Goal: Information Seeking & Learning: Learn about a topic

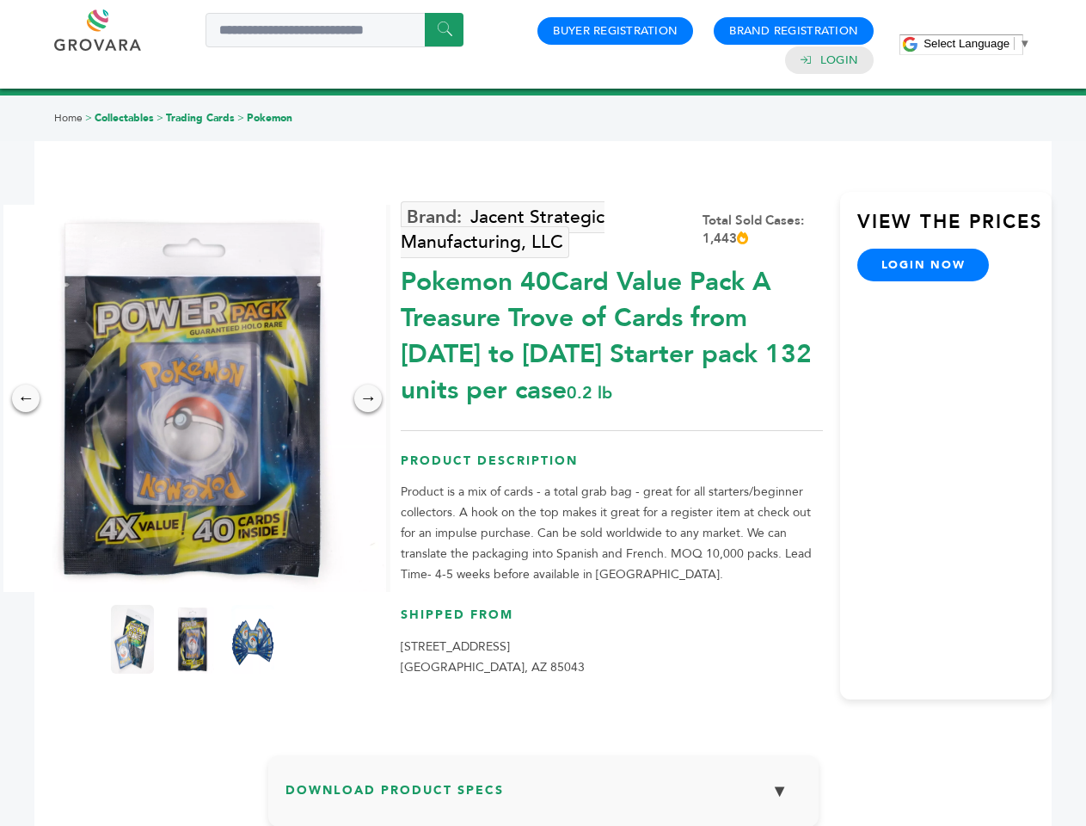
click at [977, 43] on span "Select Language" at bounding box center [967, 43] width 86 height 13
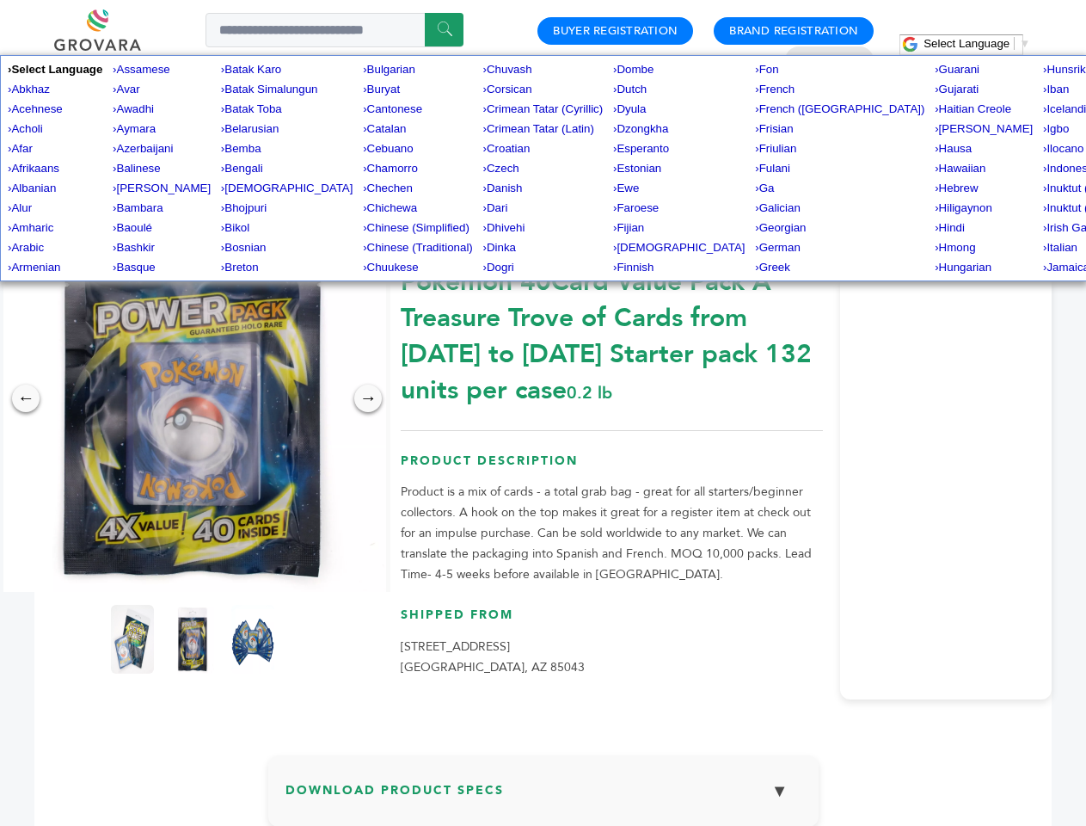
click at [193, 398] on img at bounding box center [192, 398] width 387 height 387
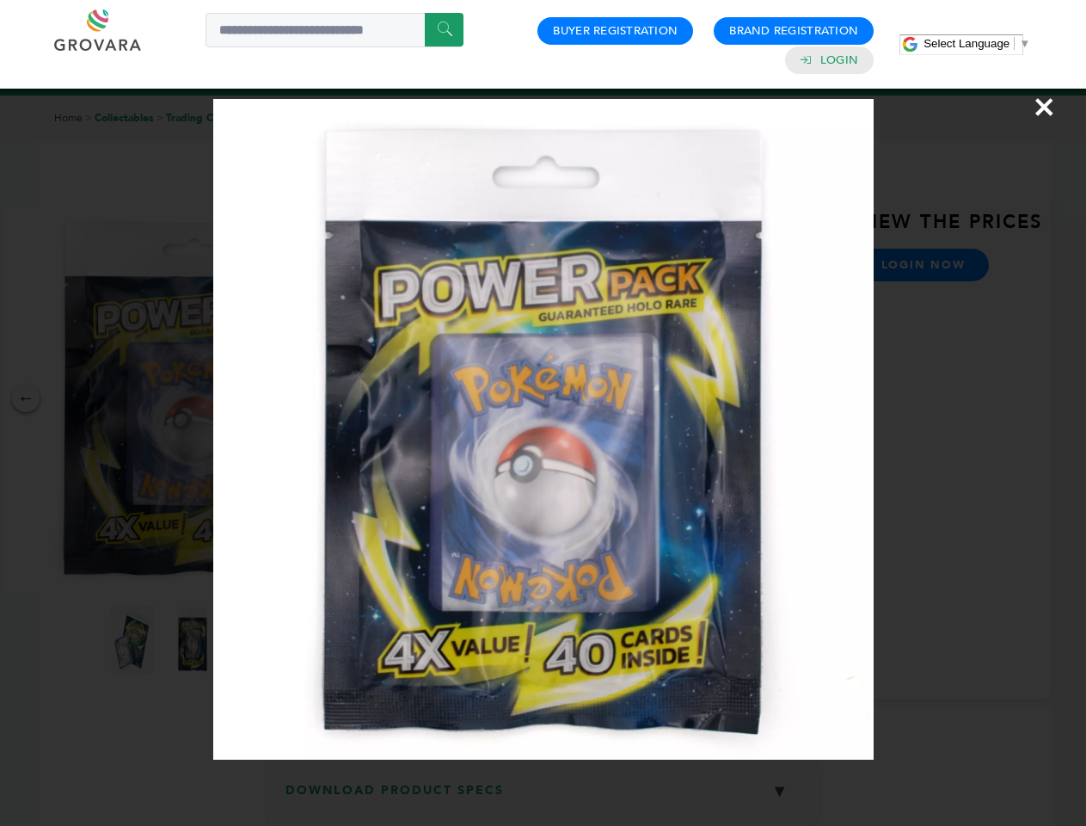
click at [26, 398] on div "×" at bounding box center [543, 413] width 1086 height 826
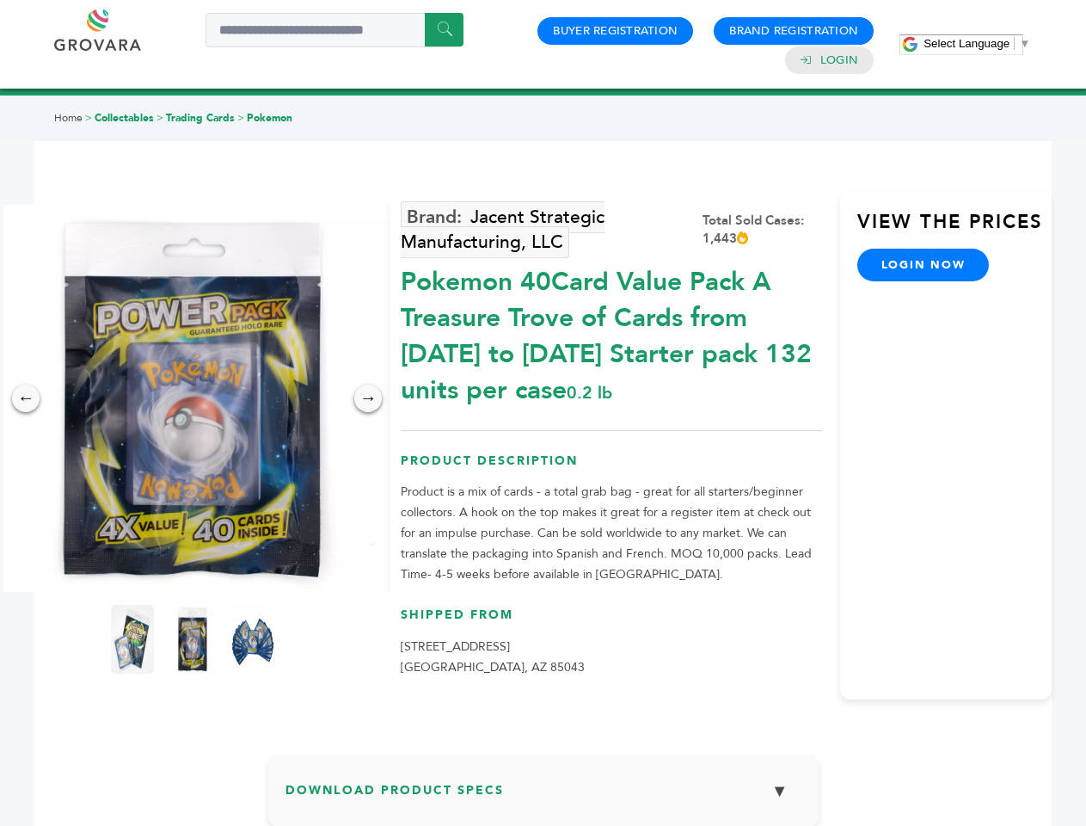
click at [368, 398] on div "→" at bounding box center [368, 399] width 28 height 28
click at [132, 639] on img at bounding box center [132, 639] width 43 height 69
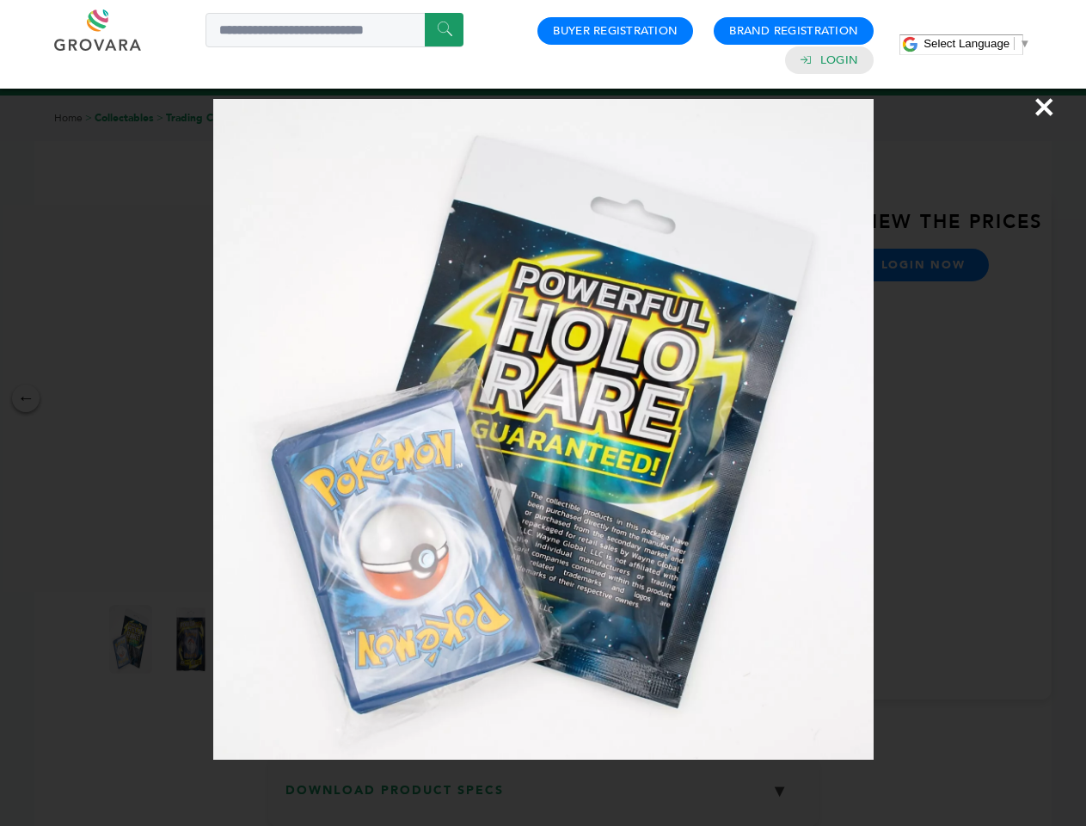
click at [193, 639] on div "×" at bounding box center [543, 413] width 1086 height 826
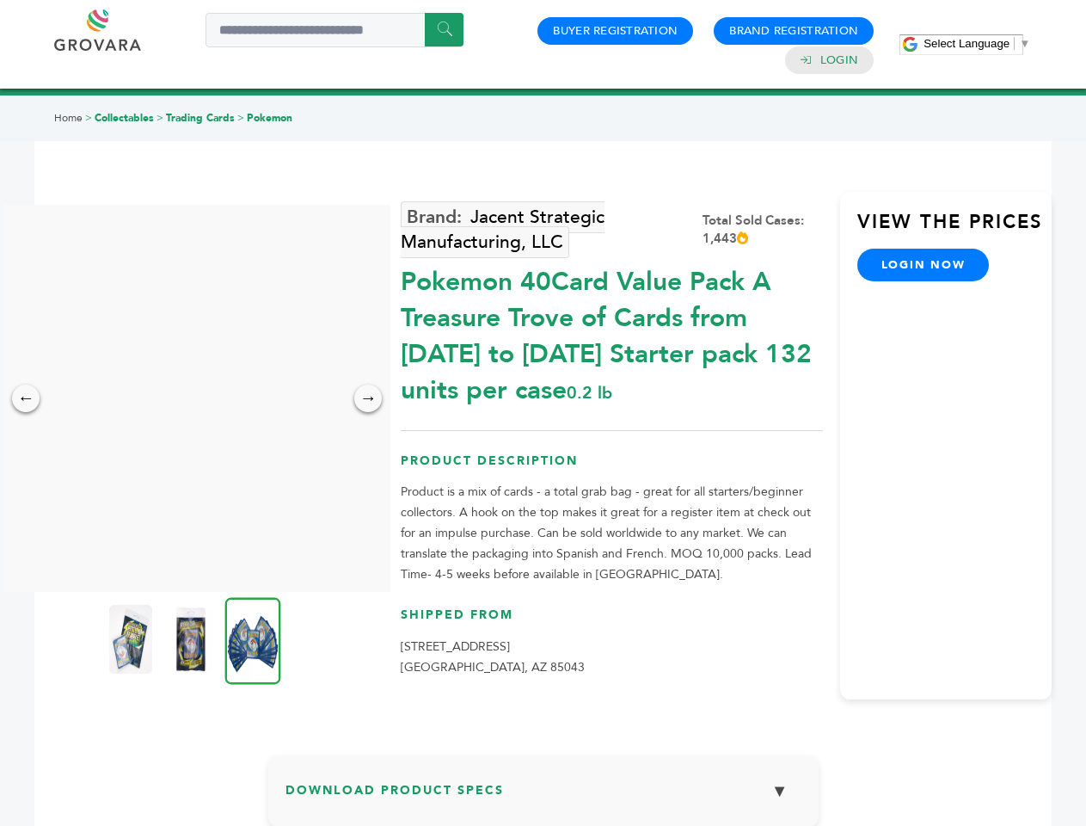
click at [253, 639] on img at bounding box center [253, 640] width 56 height 87
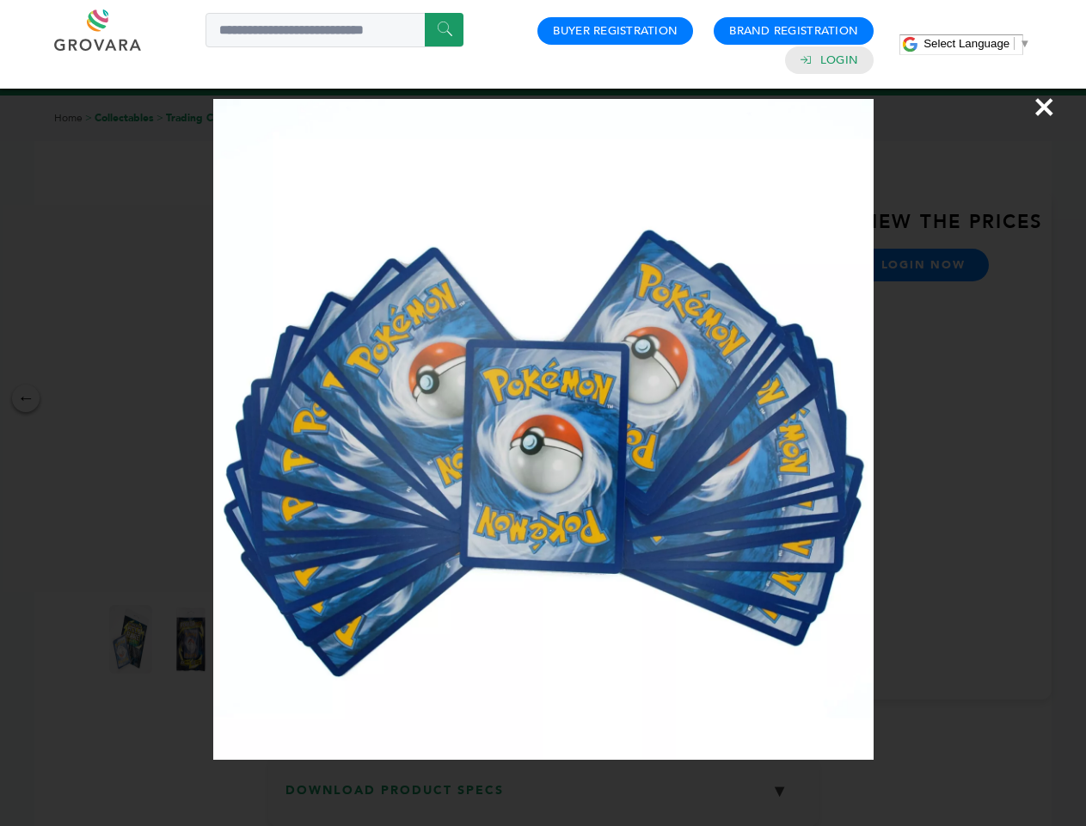
click at [544, 797] on div "×" at bounding box center [543, 413] width 1086 height 826
